Goal: Browse casually

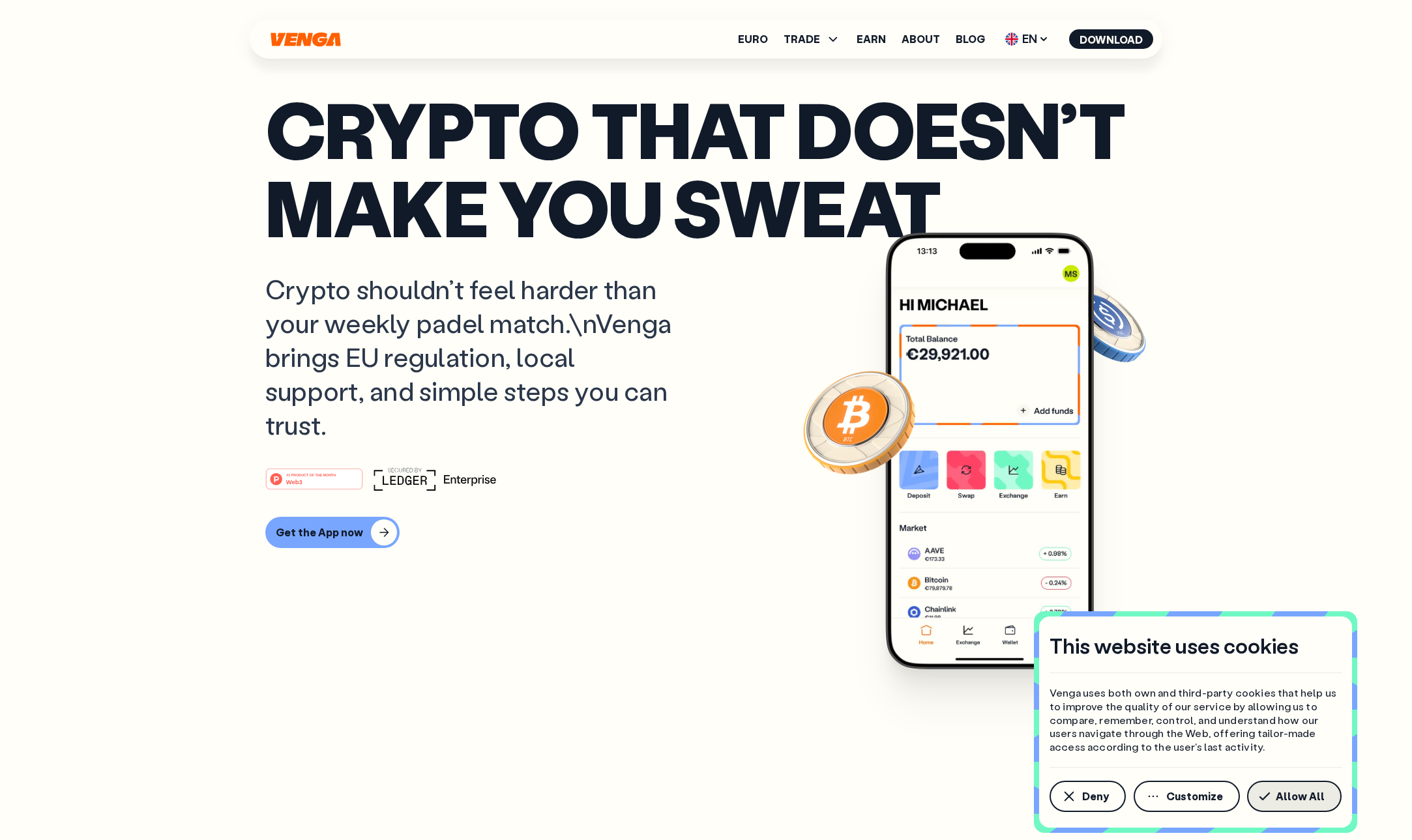
click at [1283, 799] on span "Allow All" at bounding box center [1300, 795] width 49 height 10
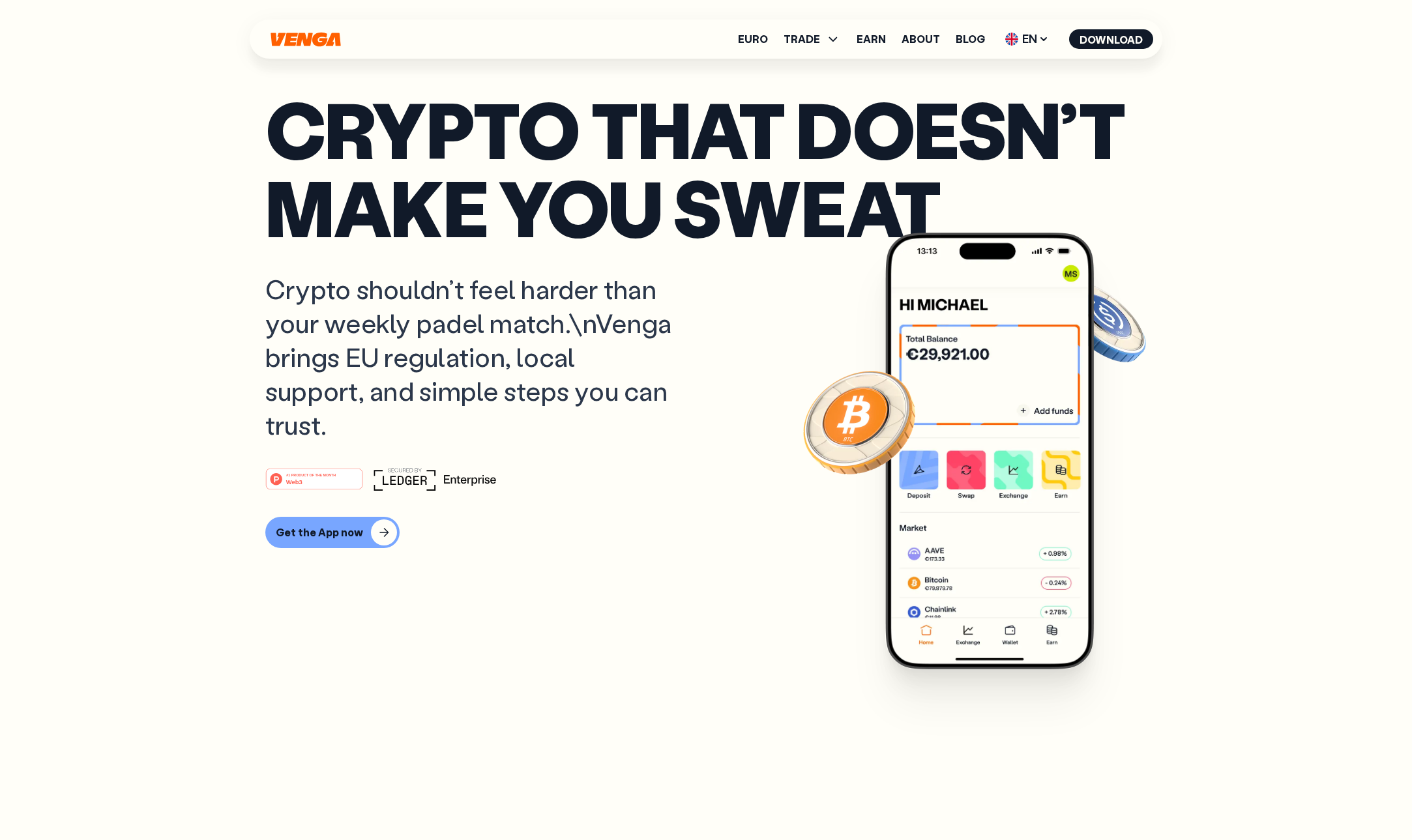
scroll to position [734, 0]
